Goal: Information Seeking & Learning: Learn about a topic

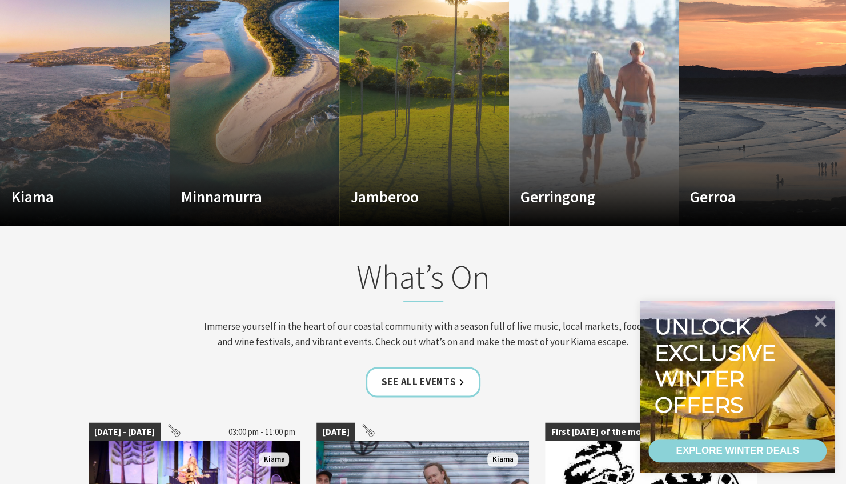
scroll to position [686, 0]
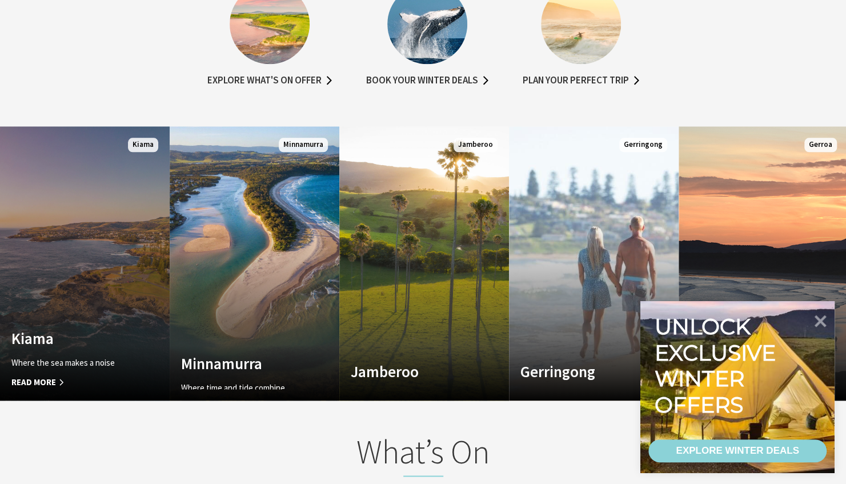
click at [107, 295] on link "Custom Image Used Kiama Where the sea makes a noise Read More Kiama" at bounding box center [85, 263] width 170 height 274
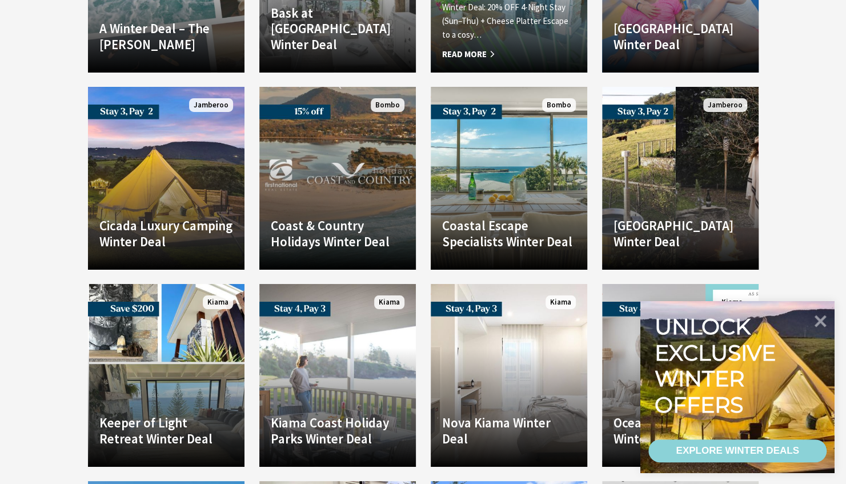
scroll to position [2343, 0]
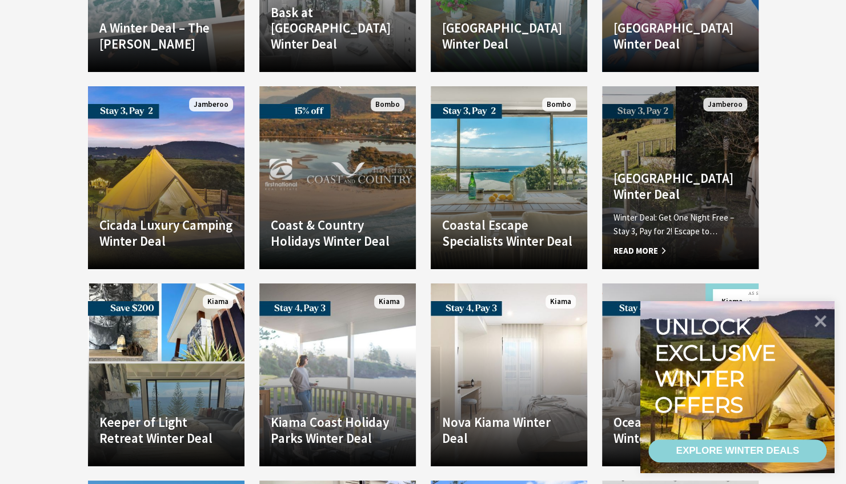
drag, startPoint x: 705, startPoint y: 175, endPoint x: 662, endPoint y: 136, distance: 58.2
click at [662, 170] on h4 "Jamberoo Valley Farm Winter Deal" at bounding box center [681, 185] width 134 height 31
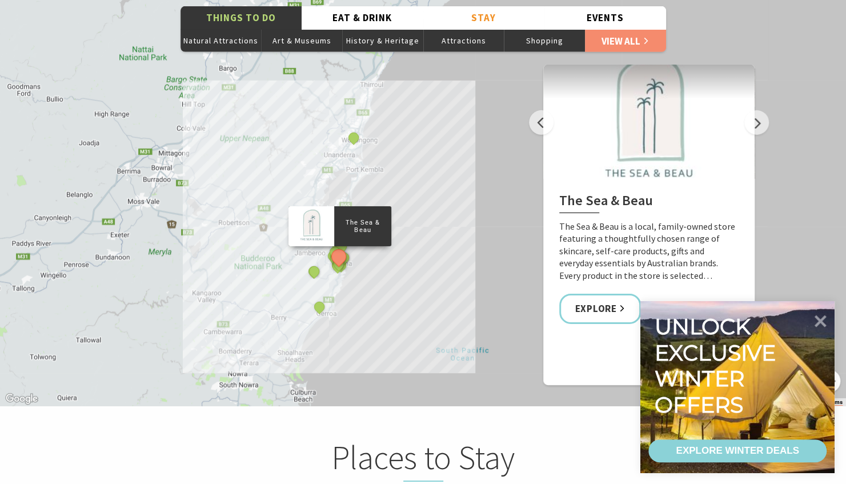
scroll to position [2058, 0]
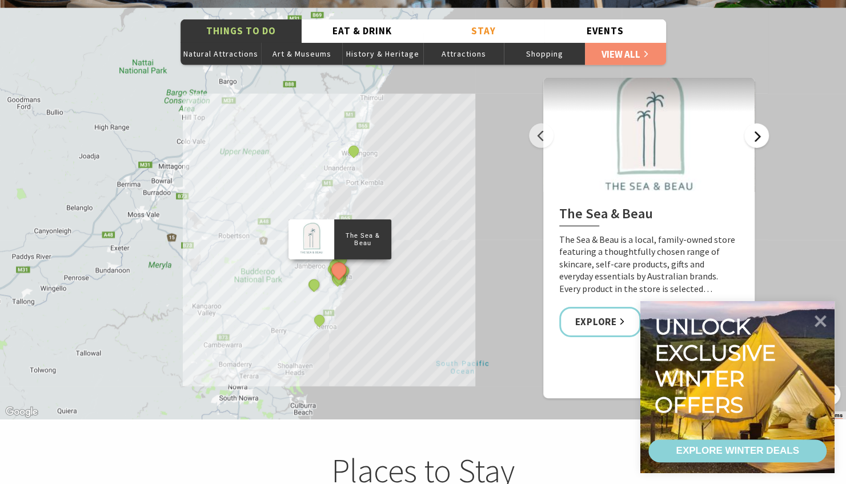
click at [761, 125] on button "Next" at bounding box center [757, 135] width 25 height 25
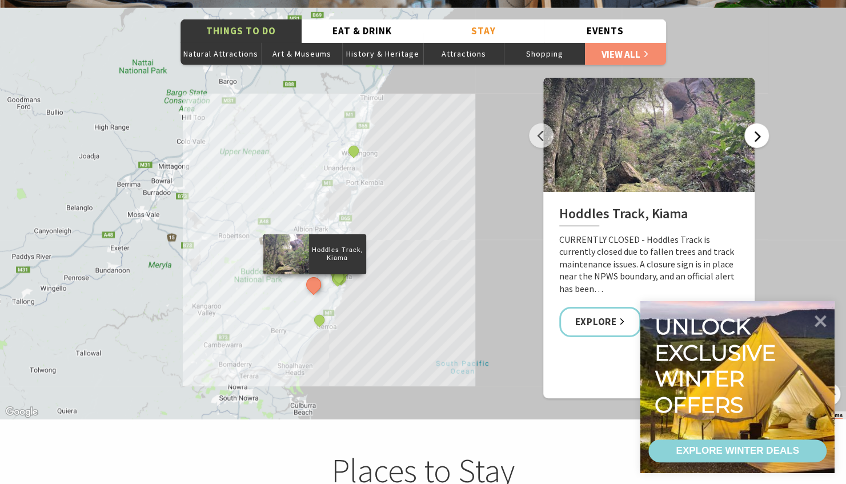
click at [761, 125] on button "Next" at bounding box center [757, 135] width 25 height 25
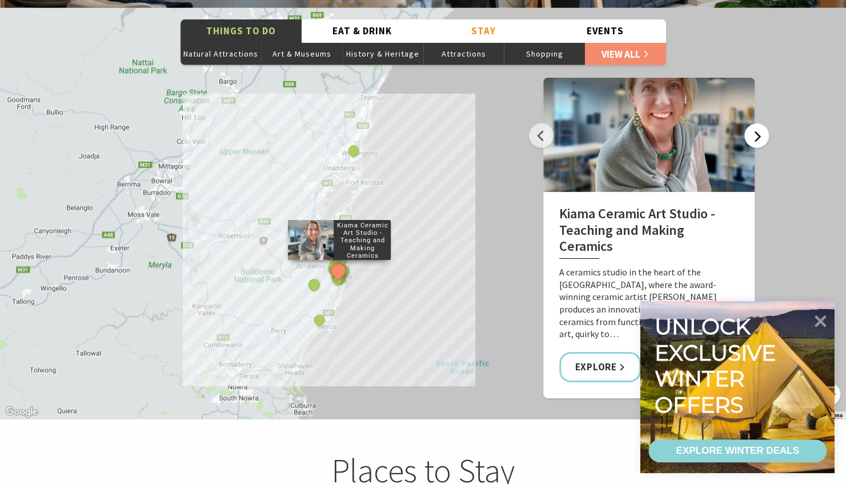
click at [761, 125] on button "Next" at bounding box center [757, 135] width 25 height 25
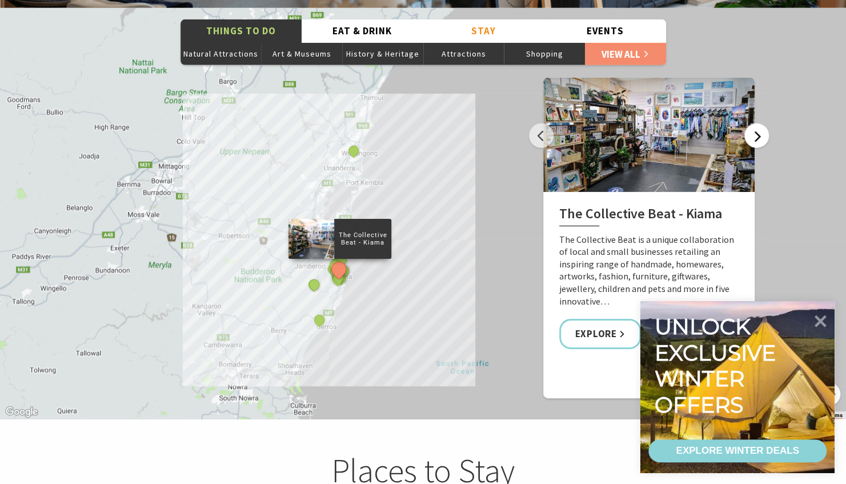
click at [761, 125] on button "Next" at bounding box center [757, 135] width 25 height 25
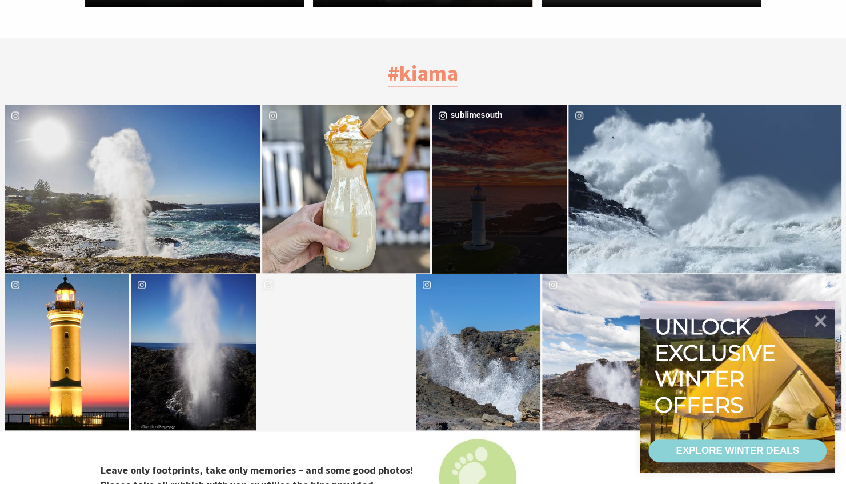
scroll to position [3715, 0]
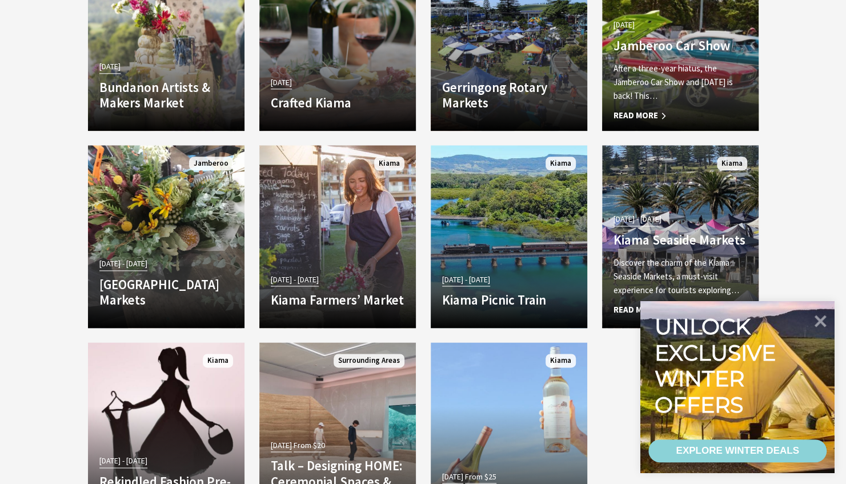
scroll to position [743, 0]
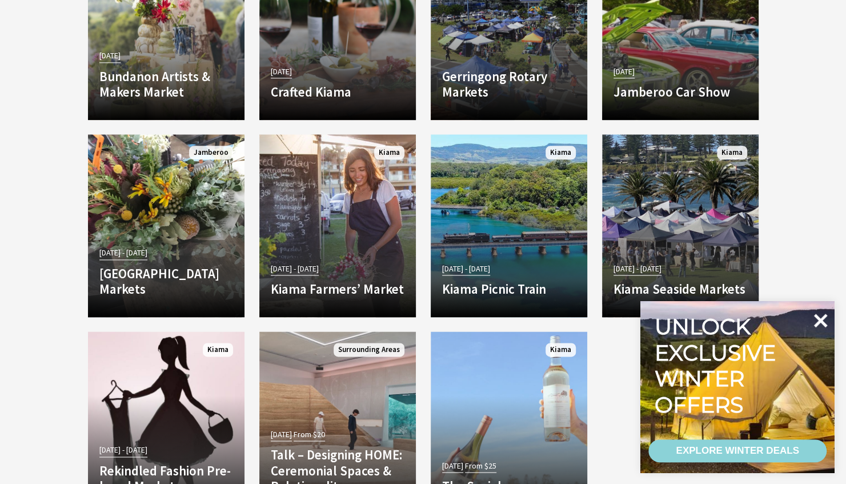
click at [828, 324] on icon at bounding box center [820, 320] width 27 height 27
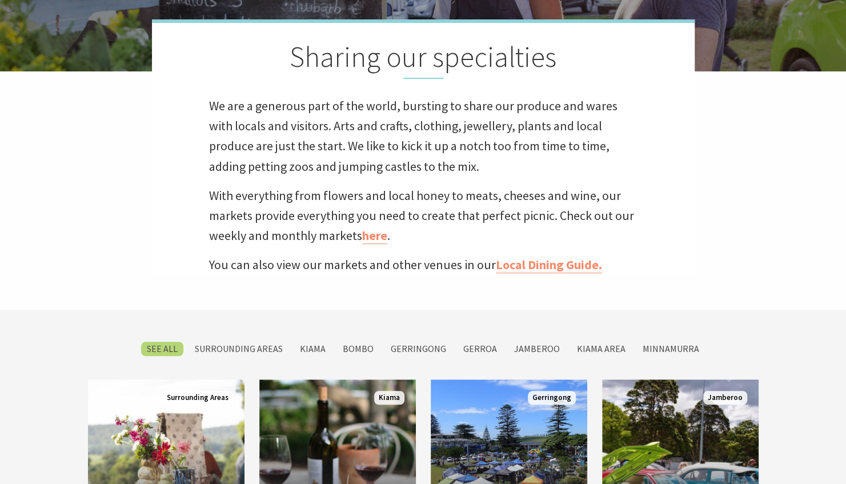
scroll to position [286, 0]
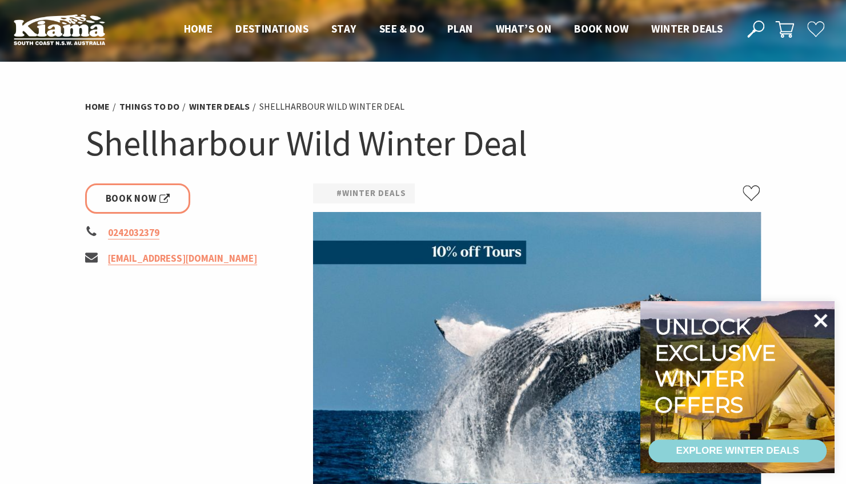
click at [827, 322] on icon at bounding box center [820, 320] width 27 height 27
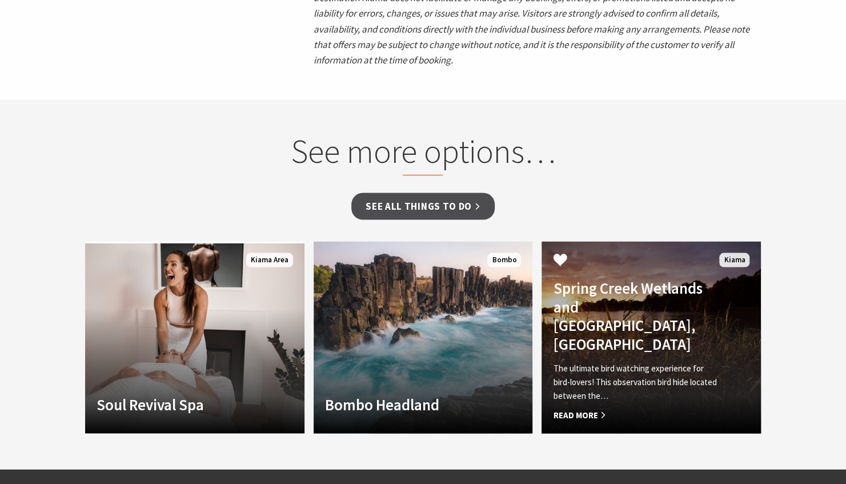
scroll to position [1257, 0]
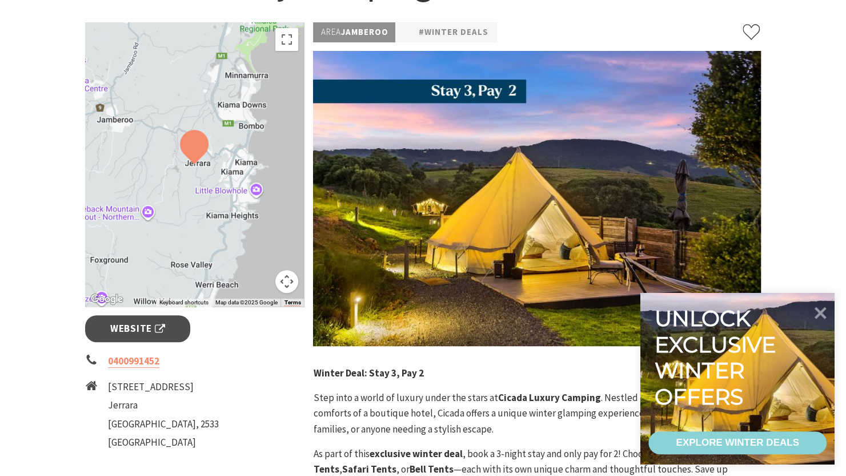
scroll to position [171, 0]
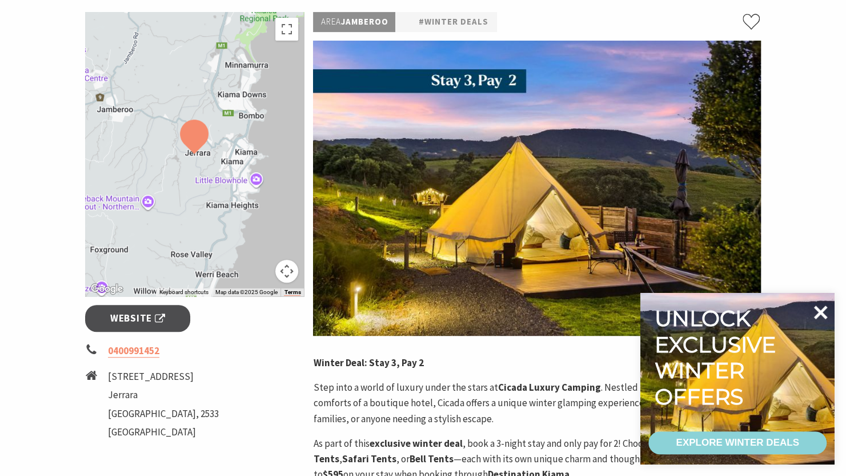
click at [826, 314] on icon at bounding box center [820, 311] width 27 height 27
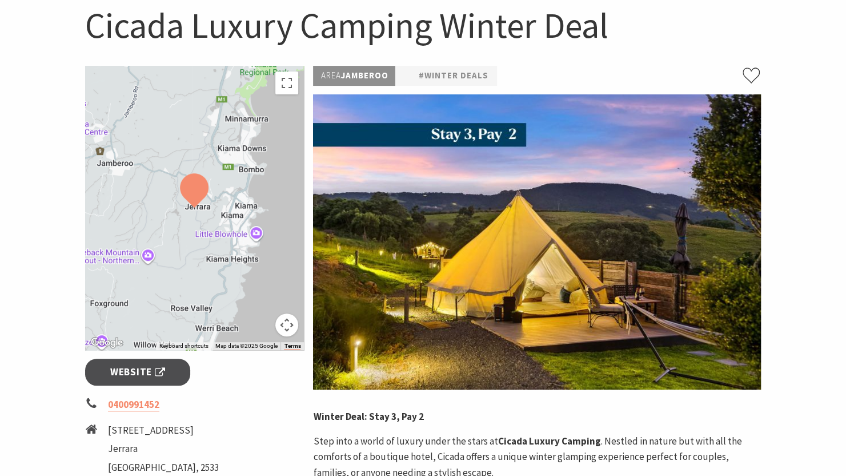
scroll to position [114, 0]
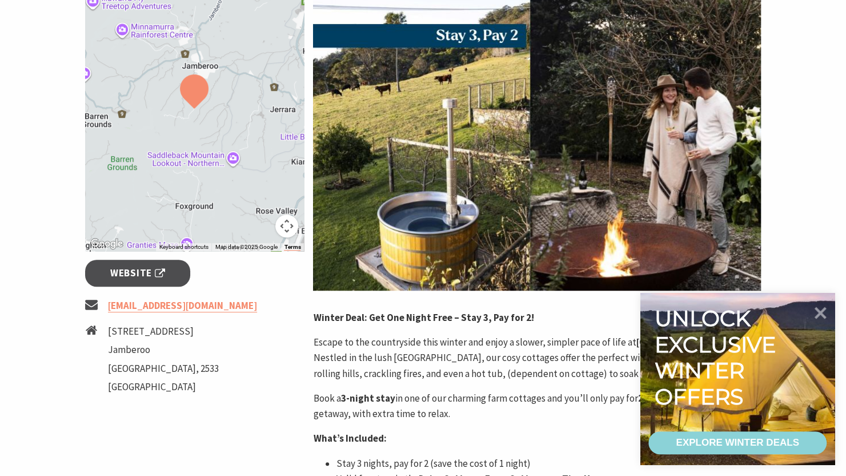
scroll to position [286, 0]
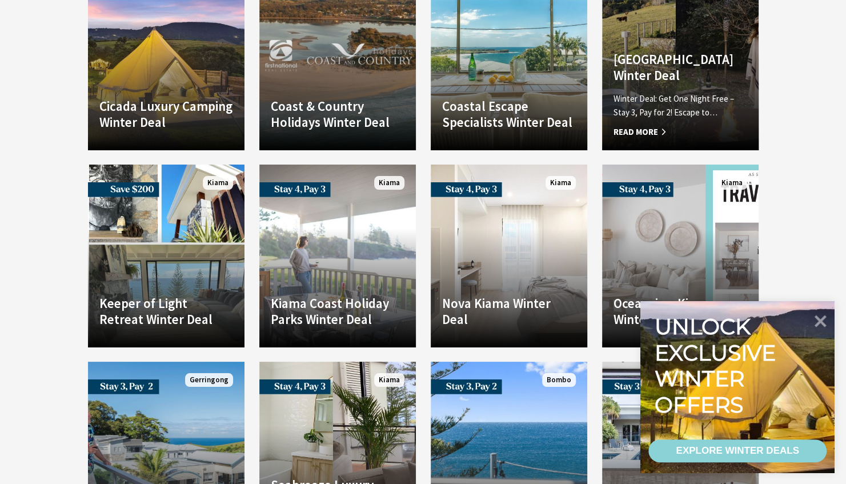
scroll to position [2515, 0]
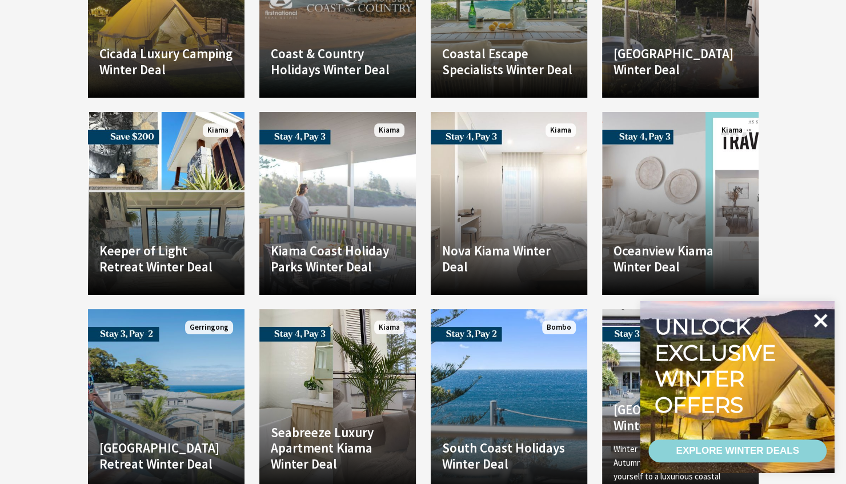
click at [820, 322] on icon at bounding box center [821, 321] width 14 height 14
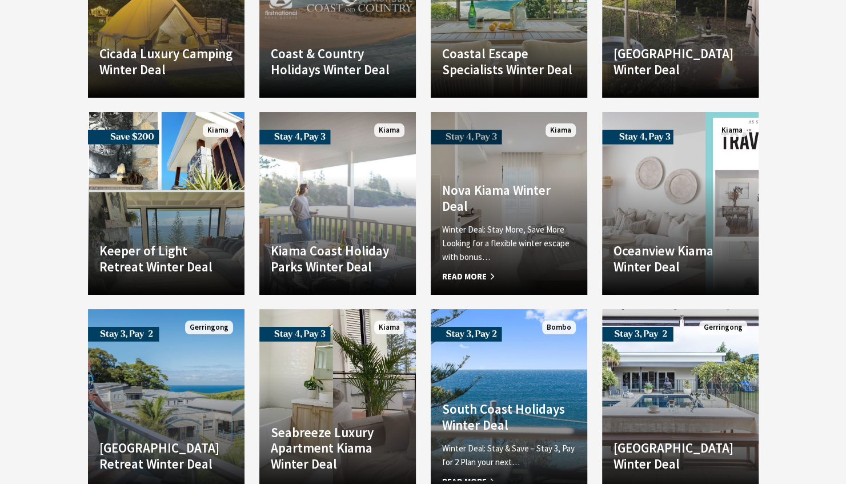
scroll to position [2229, 0]
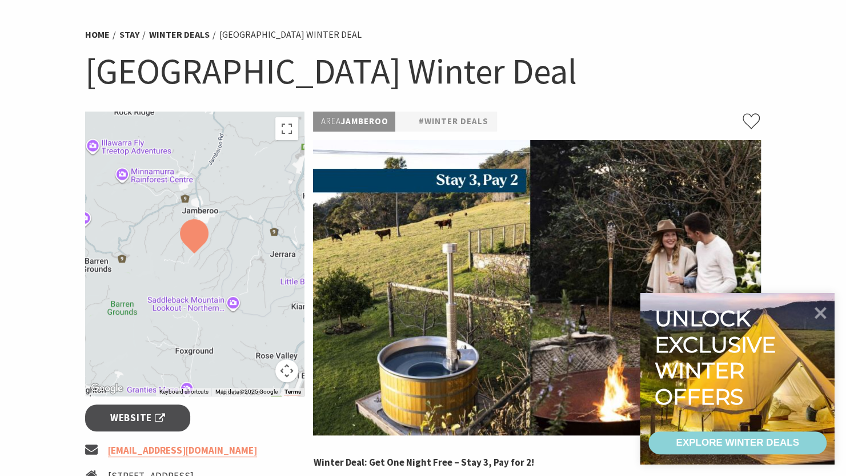
scroll to position [114, 0]
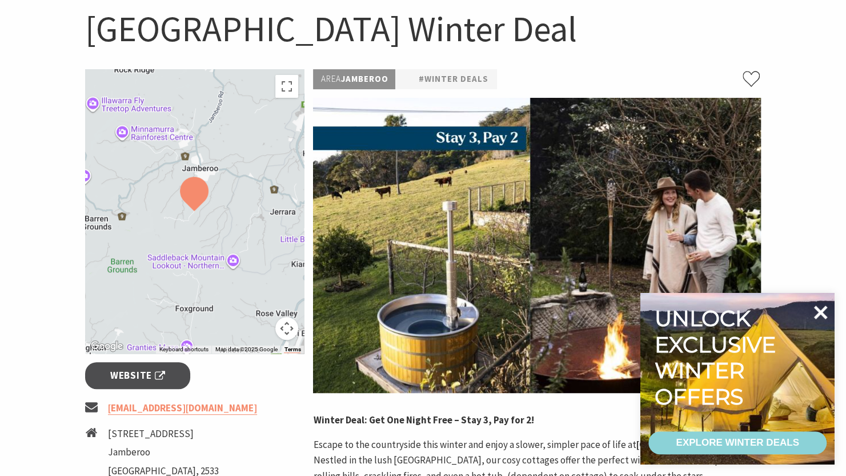
click at [818, 299] on icon at bounding box center [820, 311] width 27 height 27
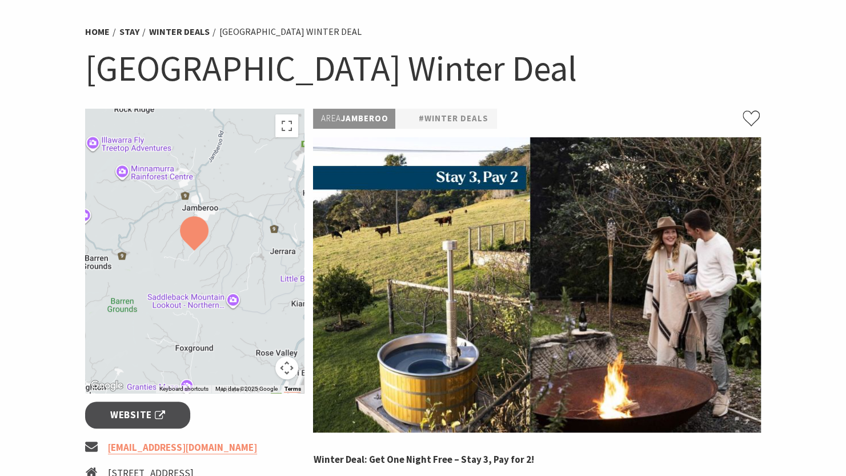
scroll to position [57, 0]
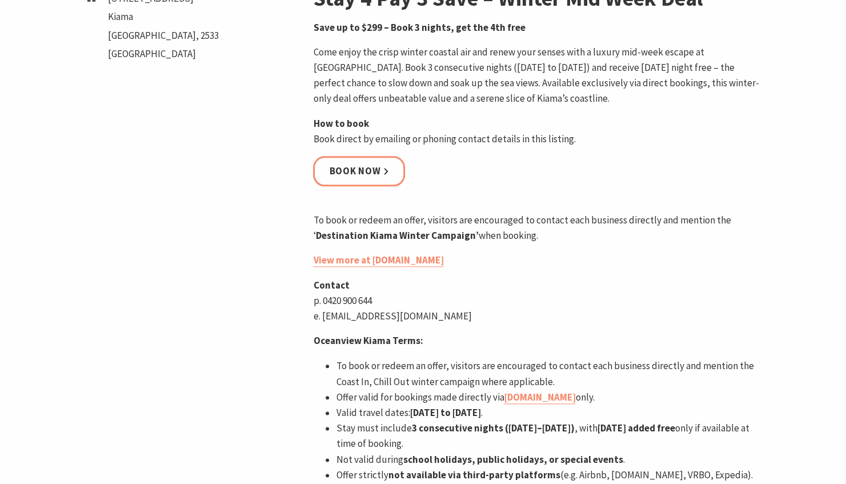
scroll to position [629, 0]
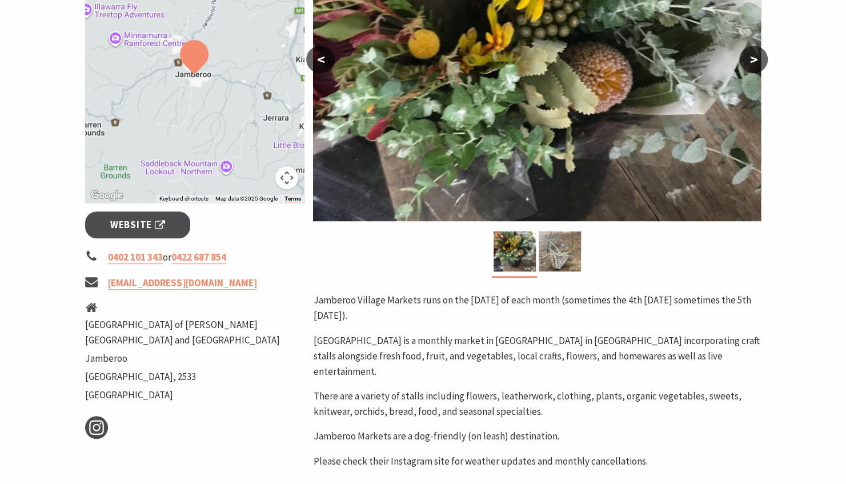
scroll to position [114, 0]
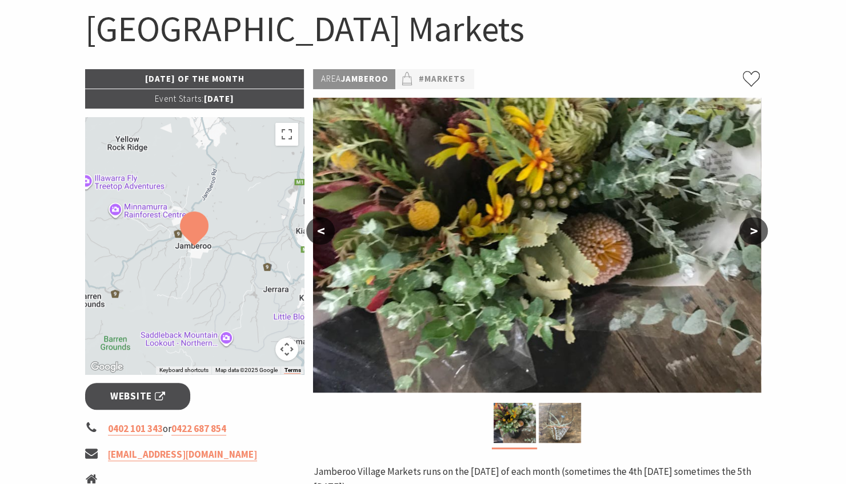
click at [754, 226] on button ">" at bounding box center [754, 230] width 29 height 27
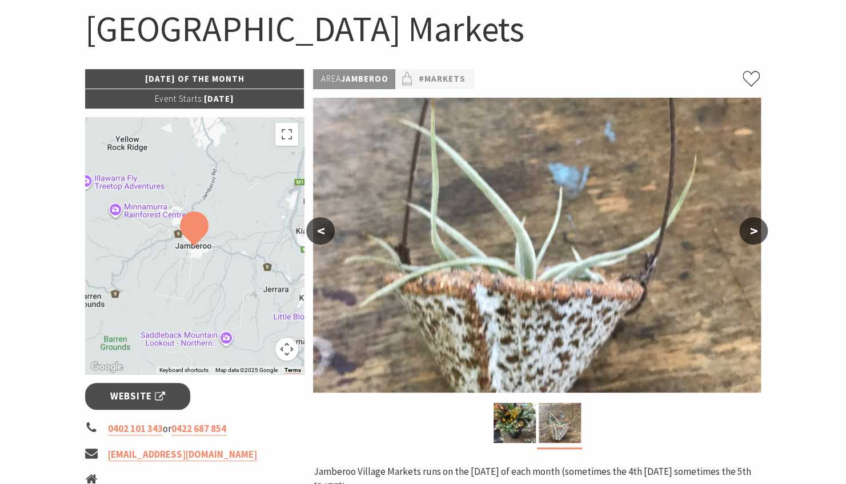
scroll to position [343, 0]
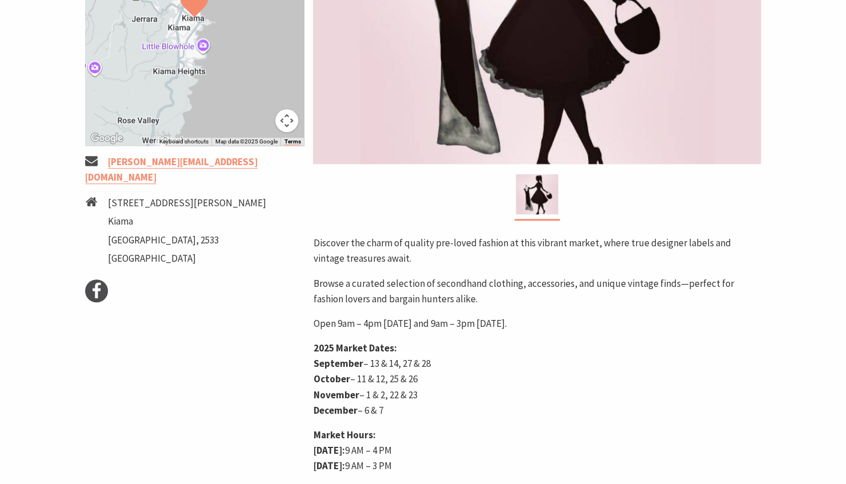
scroll to position [457, 0]
